Goal: Task Accomplishment & Management: Use online tool/utility

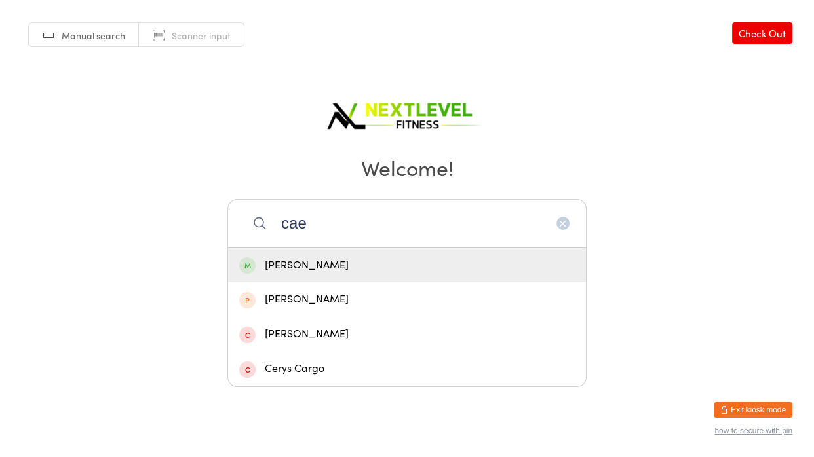
type input "cae"
click at [384, 261] on div "[PERSON_NAME]" at bounding box center [406, 266] width 335 height 18
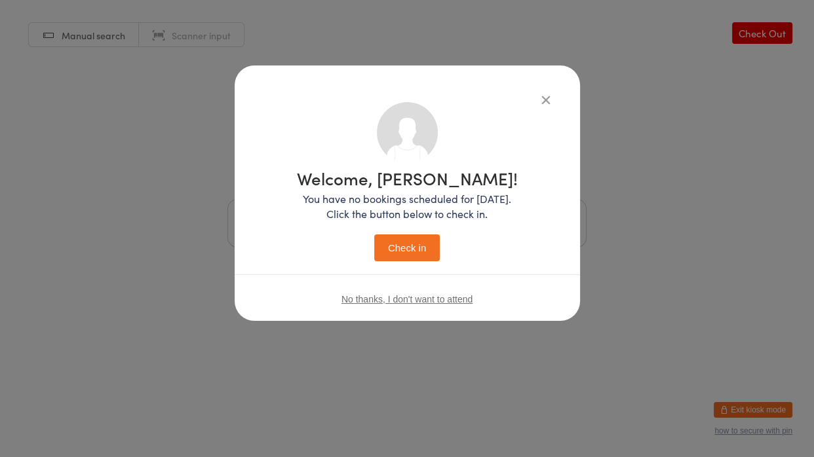
click at [396, 258] on button "Check in" at bounding box center [407, 248] width 66 height 27
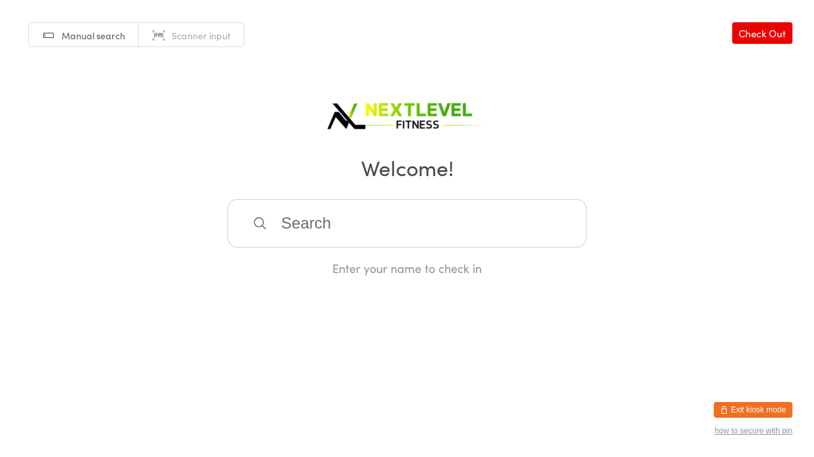
click at [362, 219] on input "search" at bounding box center [406, 223] width 359 height 48
type input "jaxon"
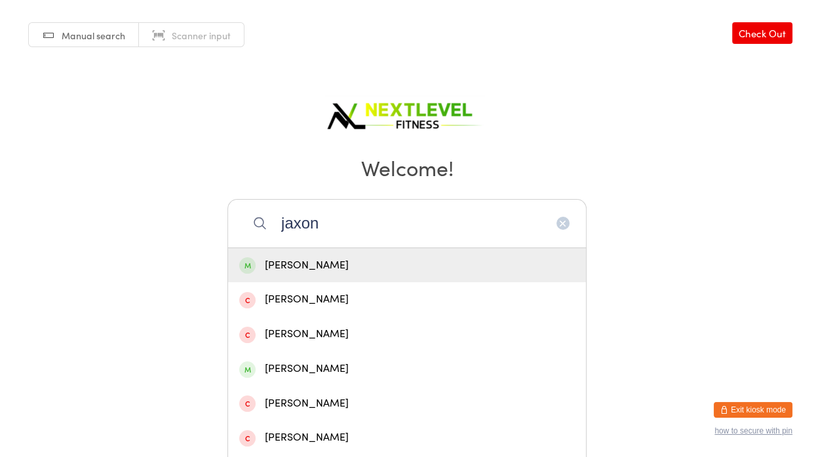
click at [373, 252] on div "[PERSON_NAME]" at bounding box center [407, 265] width 358 height 35
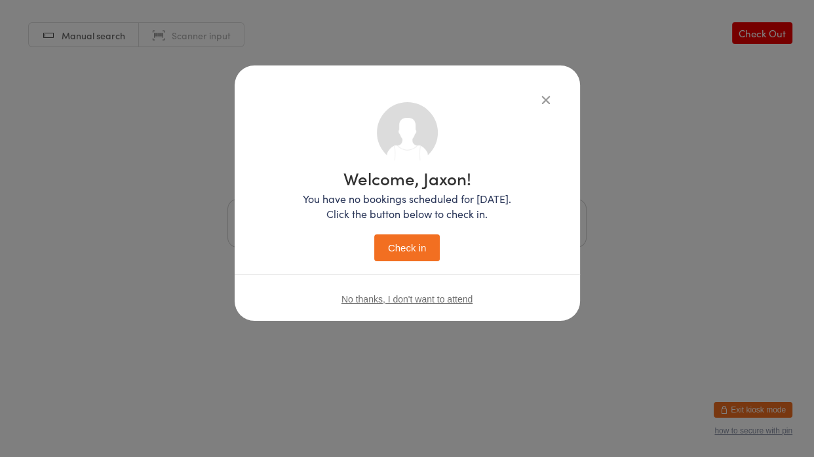
click at [374, 252] on button "Check in" at bounding box center [407, 248] width 66 height 27
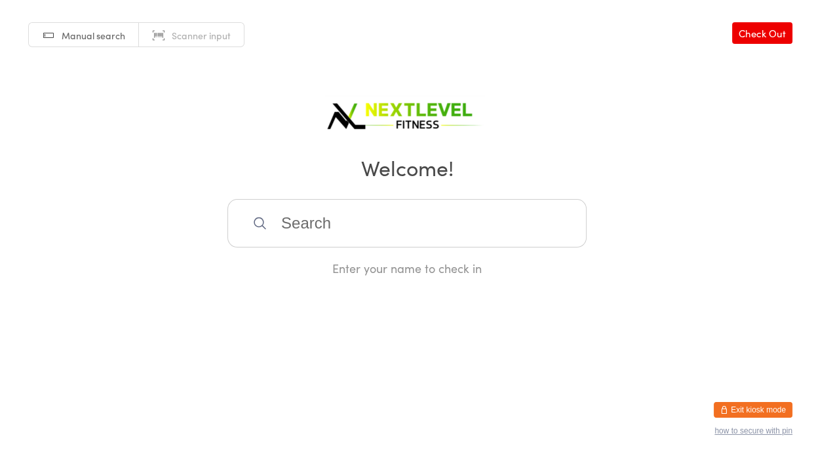
click at [346, 231] on input "search" at bounding box center [406, 223] width 359 height 48
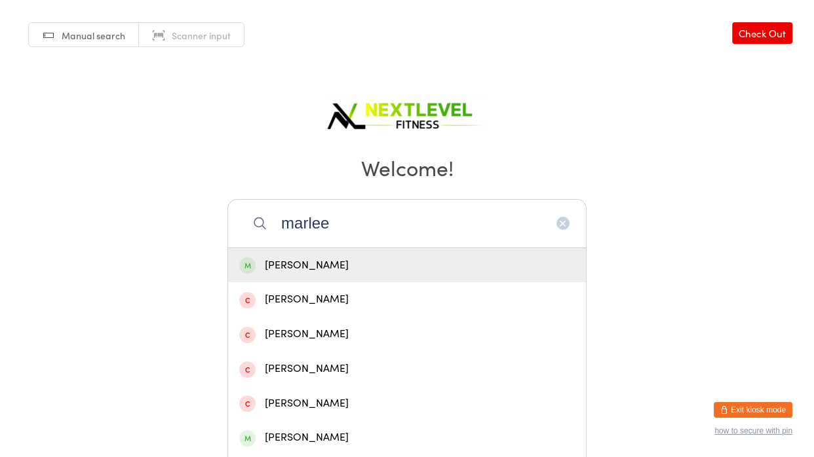
type input "marlee"
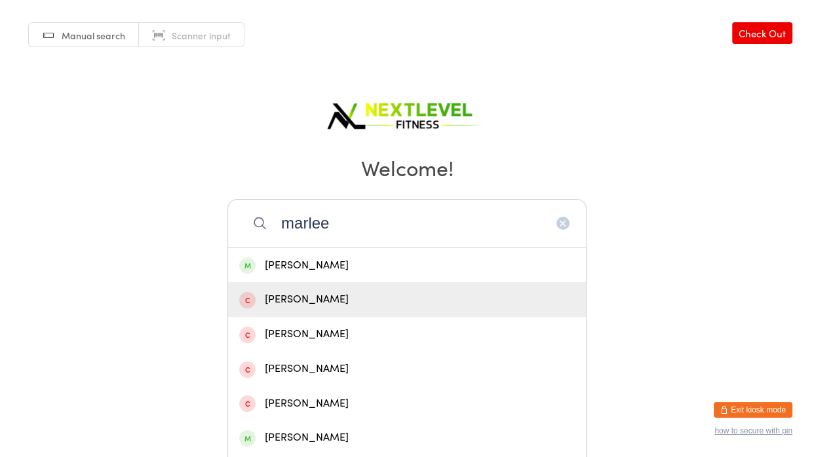
click at [331, 284] on div "[PERSON_NAME]" at bounding box center [407, 299] width 358 height 35
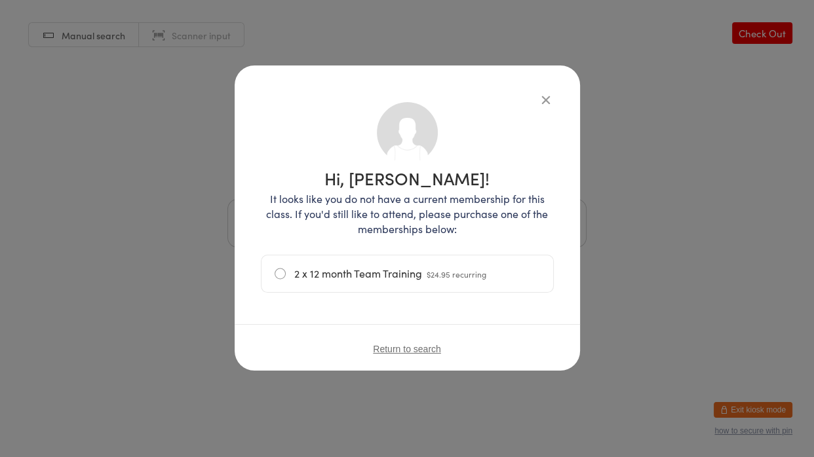
click at [548, 107] on div "Hi, [PERSON_NAME]! It looks like you do not have a current membership for this …" at bounding box center [407, 206] width 293 height 209
click at [543, 104] on icon "button" at bounding box center [545, 99] width 14 height 14
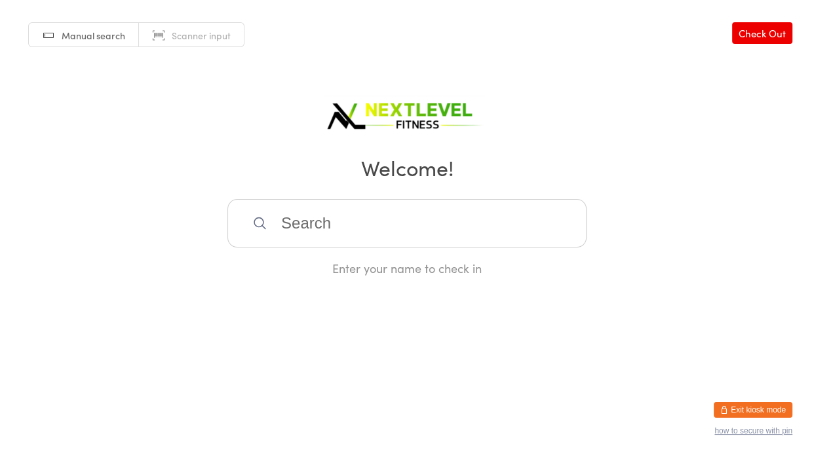
click at [360, 240] on input "search" at bounding box center [406, 223] width 359 height 48
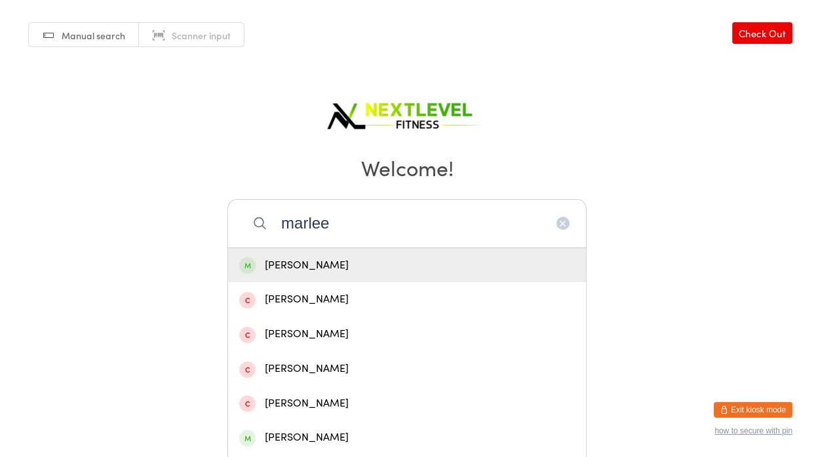
type input "marlee"
click at [356, 263] on div "[PERSON_NAME]" at bounding box center [406, 266] width 335 height 18
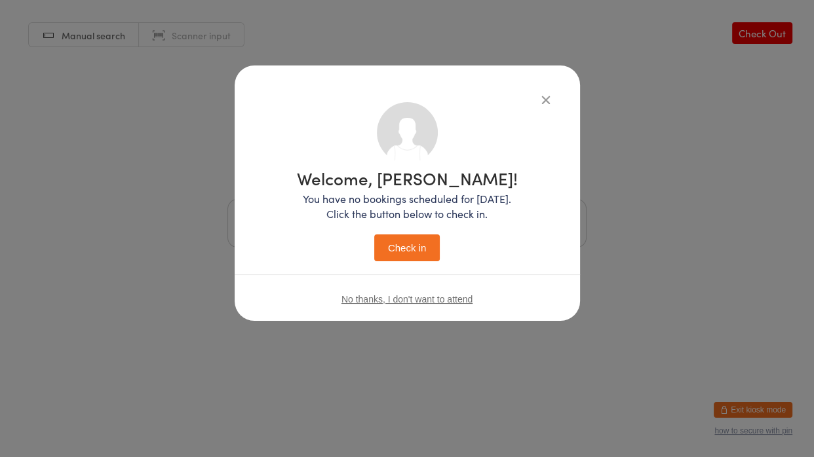
click at [416, 248] on button "Check in" at bounding box center [407, 248] width 66 height 27
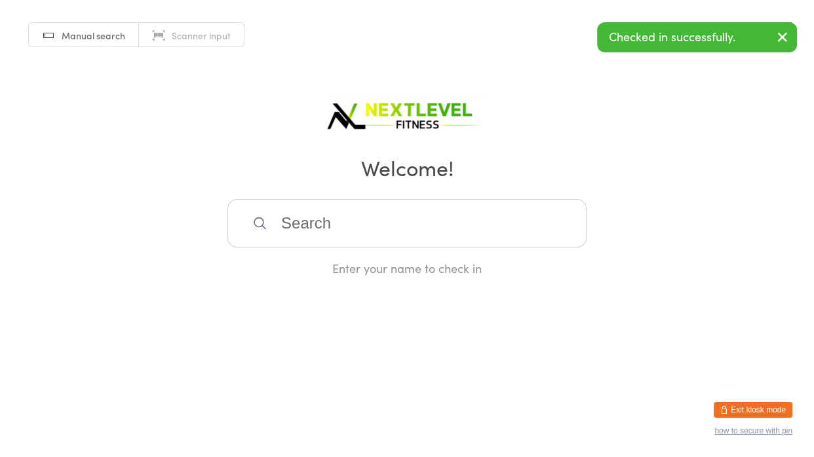
click at [366, 236] on input "search" at bounding box center [406, 223] width 359 height 48
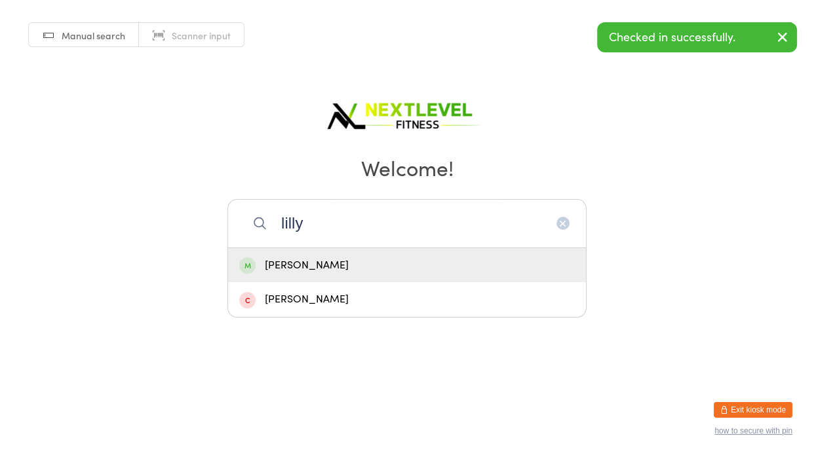
type input "lilly"
click at [359, 265] on div "[PERSON_NAME]" at bounding box center [406, 266] width 335 height 18
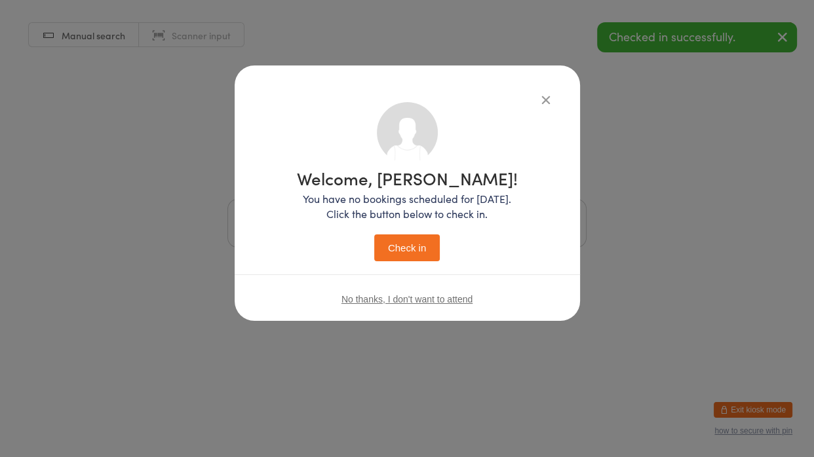
click at [386, 257] on button "Check in" at bounding box center [407, 248] width 66 height 27
